Goal: Information Seeking & Learning: Learn about a topic

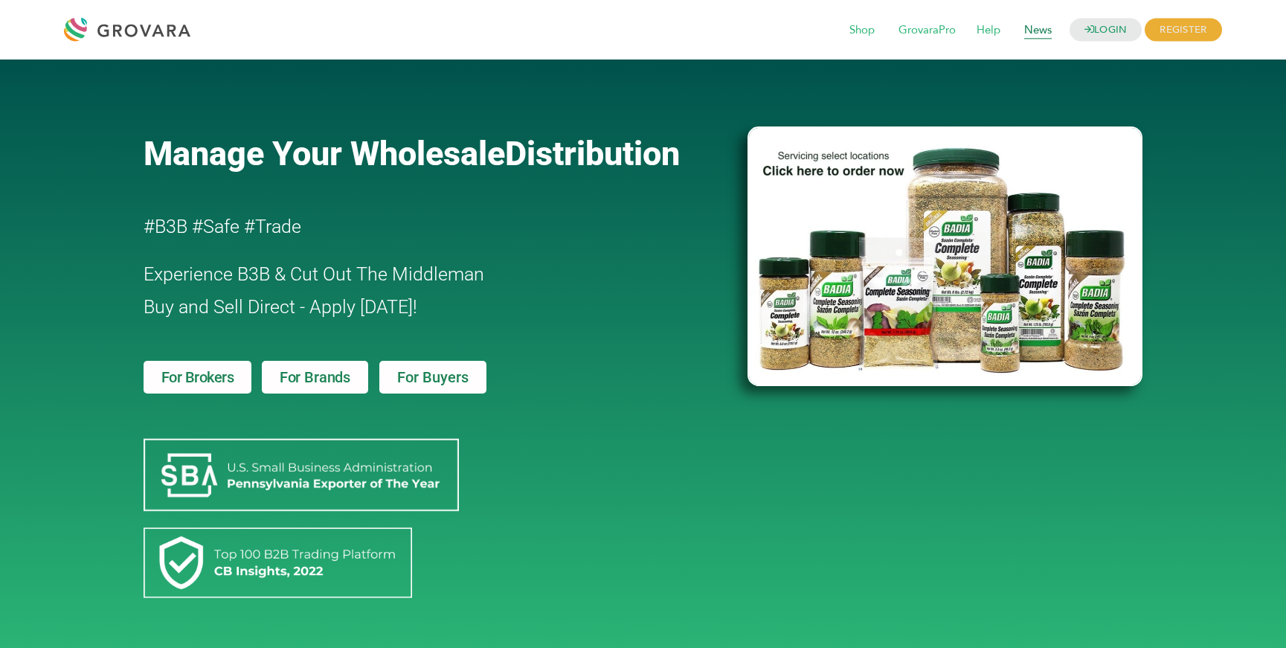
click at [1034, 33] on span "News" at bounding box center [1038, 30] width 48 height 28
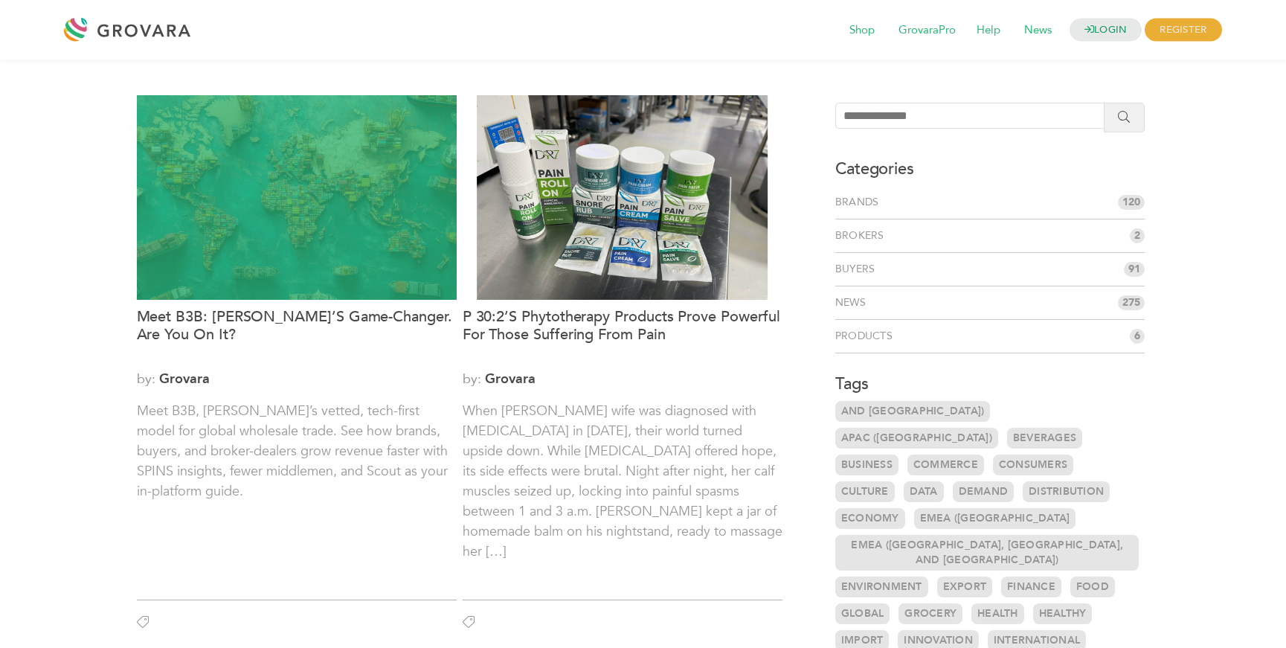
click at [340, 193] on div at bounding box center [297, 197] width 320 height 205
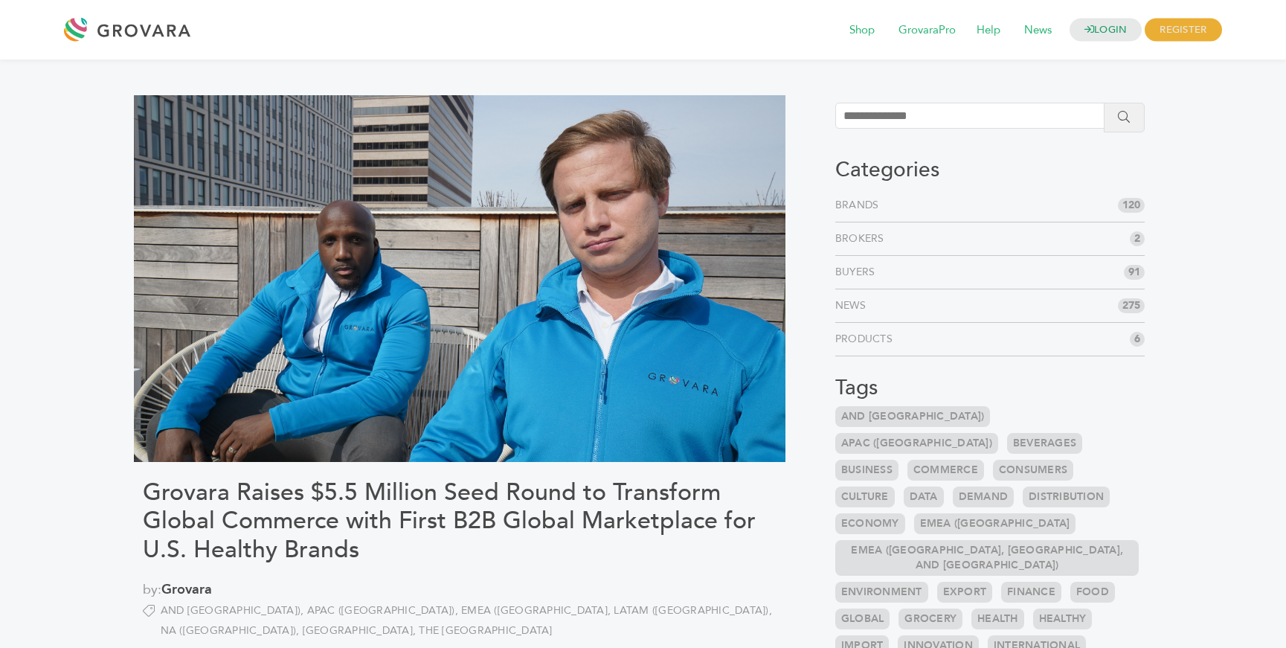
click at [632, 152] on img at bounding box center [460, 278] width 652 height 367
